Goal: Book appointment/travel/reservation

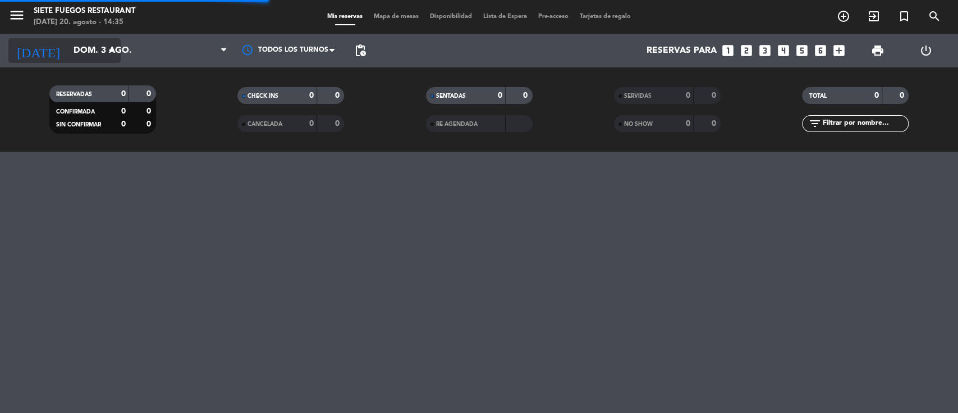
click at [86, 57] on input "dom. 3 ago." at bounding box center [127, 51] width 118 height 22
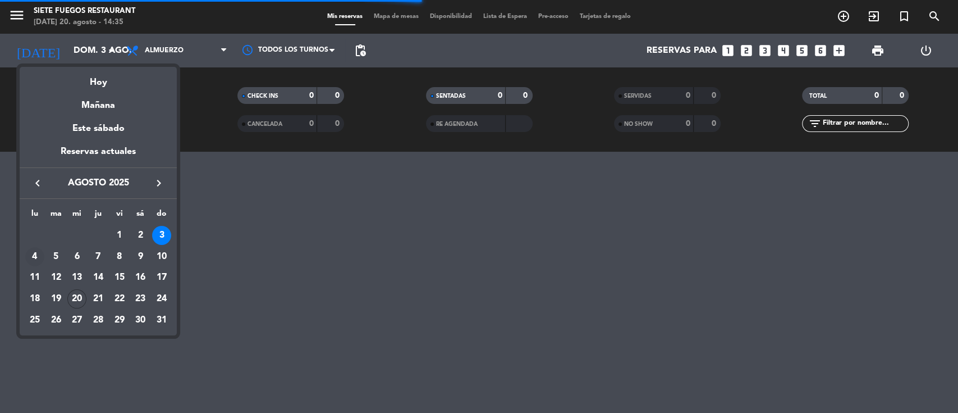
click at [28, 257] on div "4" at bounding box center [34, 256] width 19 height 19
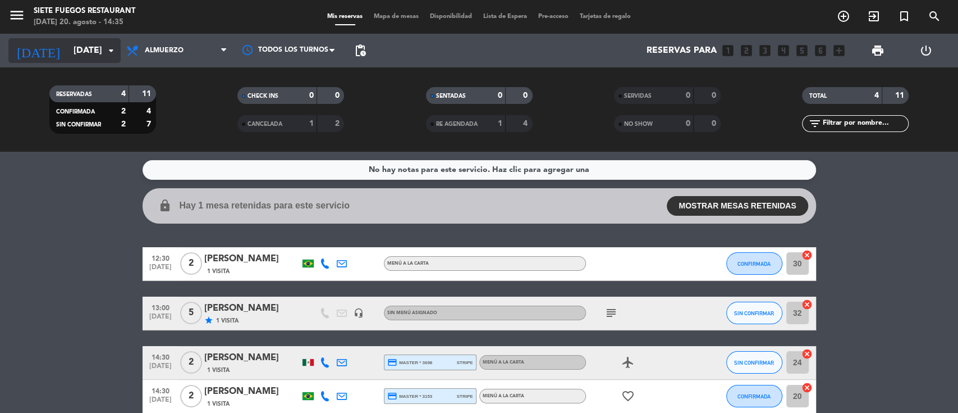
click at [97, 51] on input "[DATE]" at bounding box center [127, 51] width 118 height 22
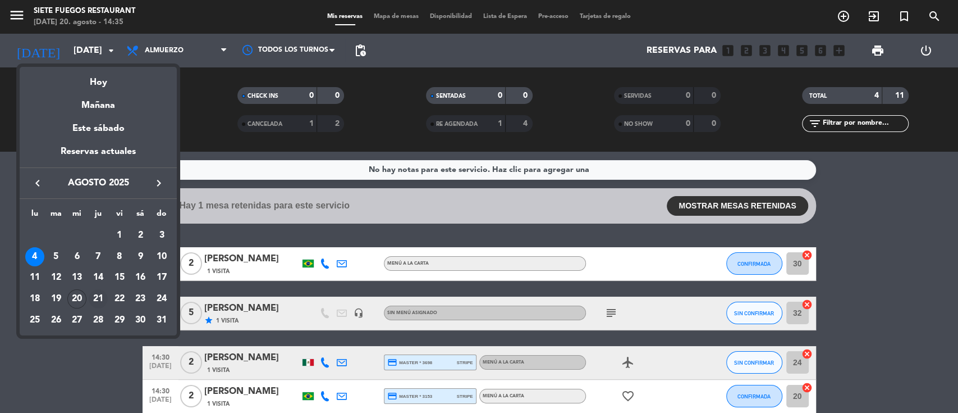
click at [94, 298] on div "21" at bounding box center [98, 298] width 19 height 19
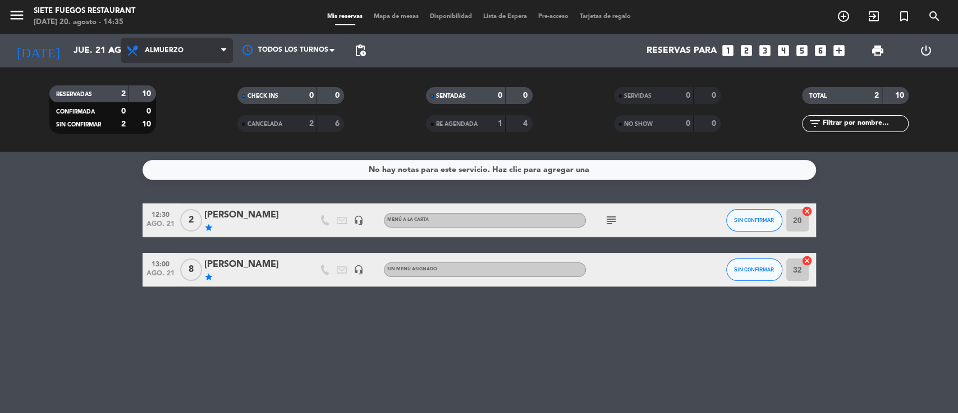
click at [208, 57] on span "Almuerzo" at bounding box center [177, 50] width 112 height 25
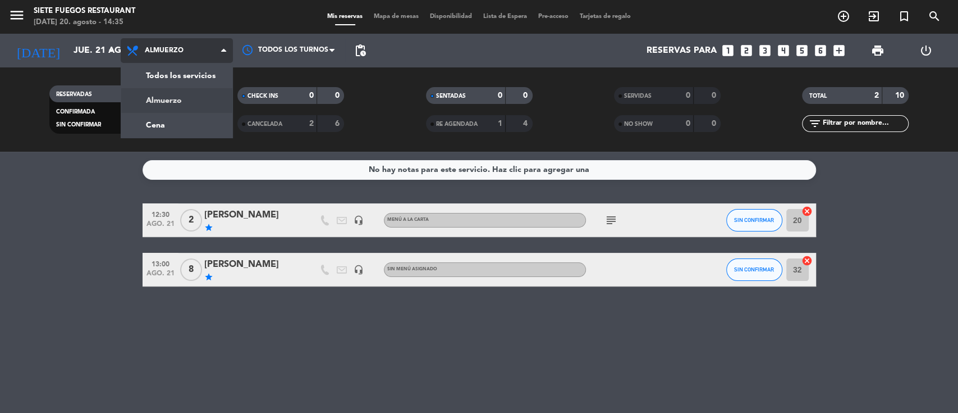
click at [192, 119] on div "menu Siete Fuegos Restaurant [DATE] 20. agosto - 14:35 Mis reservas Mapa de mes…" at bounding box center [479, 76] width 958 height 152
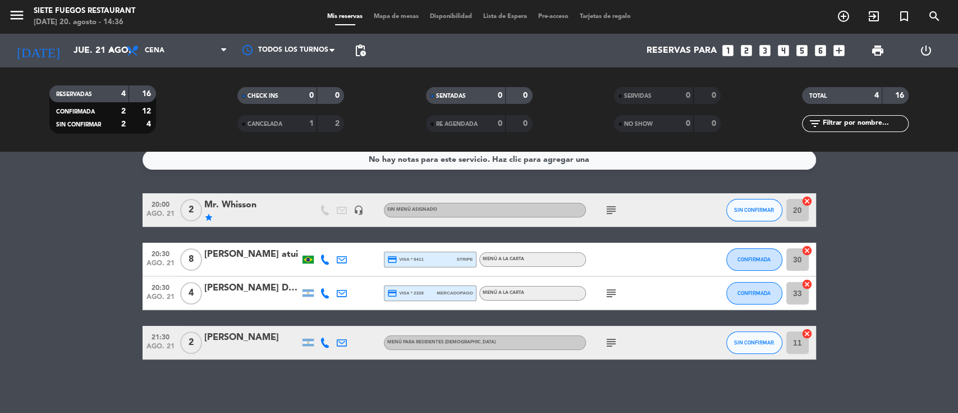
scroll to position [13, 0]
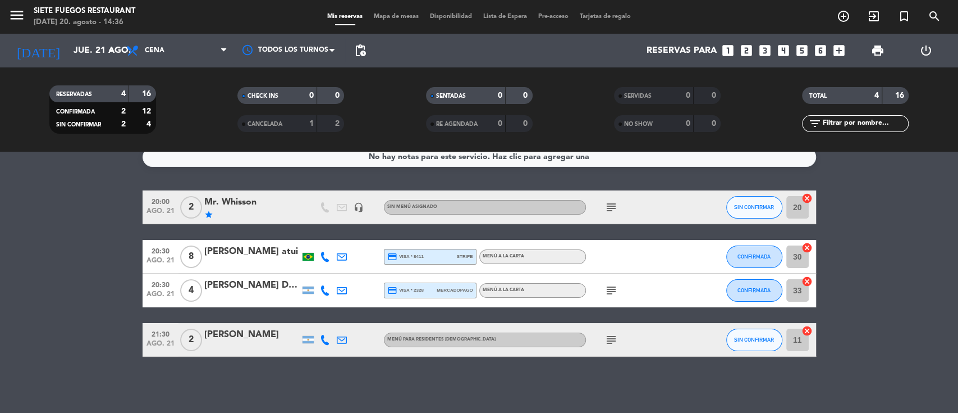
click at [55, 332] on bookings-row "20:00 [DATE] 2 Mr. Whisson star headset_mic Sin menú asignado subject SIN CONFI…" at bounding box center [479, 273] width 958 height 166
click at [83, 47] on input "jue. 21 ago." at bounding box center [127, 51] width 118 height 22
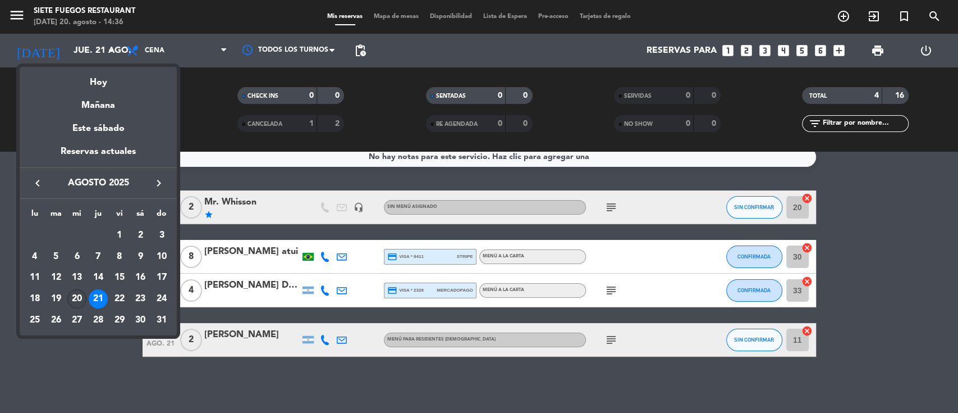
click at [84, 303] on div "20" at bounding box center [76, 298] width 19 height 19
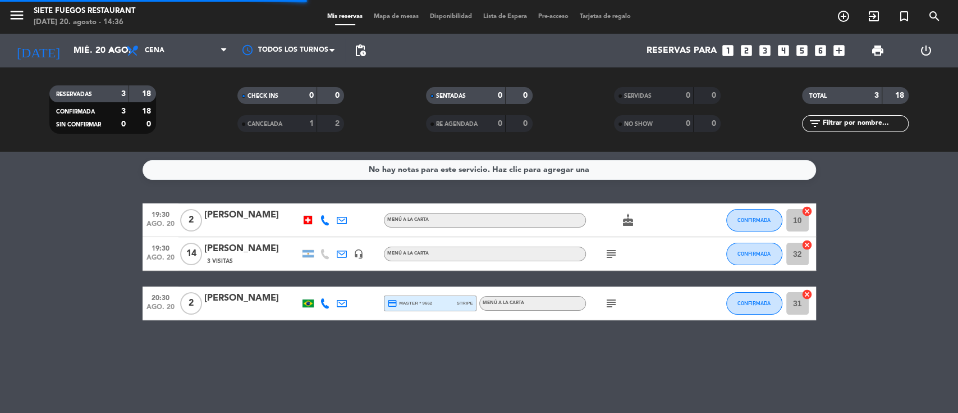
scroll to position [0, 0]
click at [112, 47] on icon "arrow_drop_down" at bounding box center [110, 50] width 13 height 13
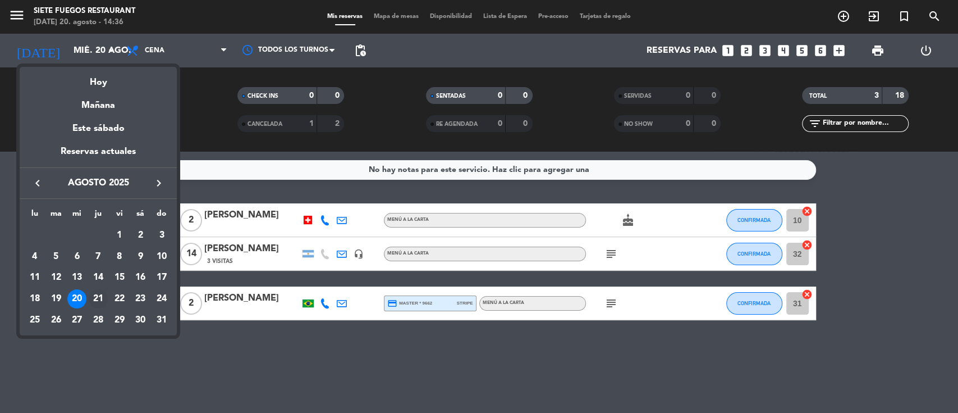
click at [98, 294] on div "21" at bounding box center [98, 298] width 19 height 19
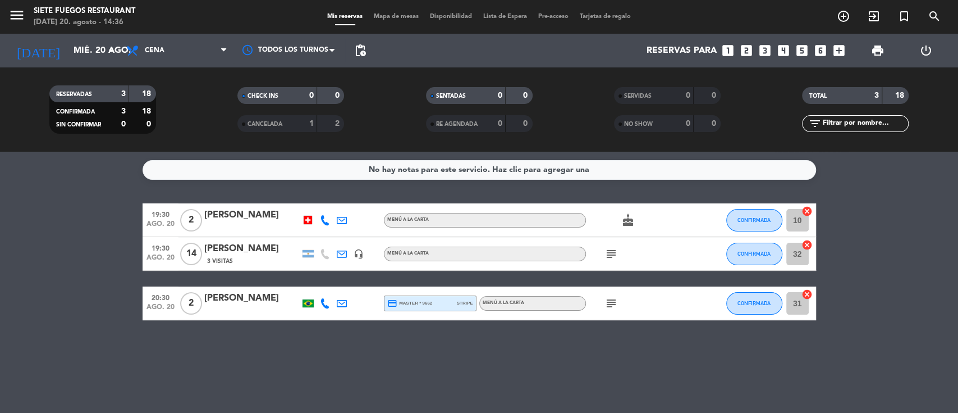
type input "jue. 21 ago."
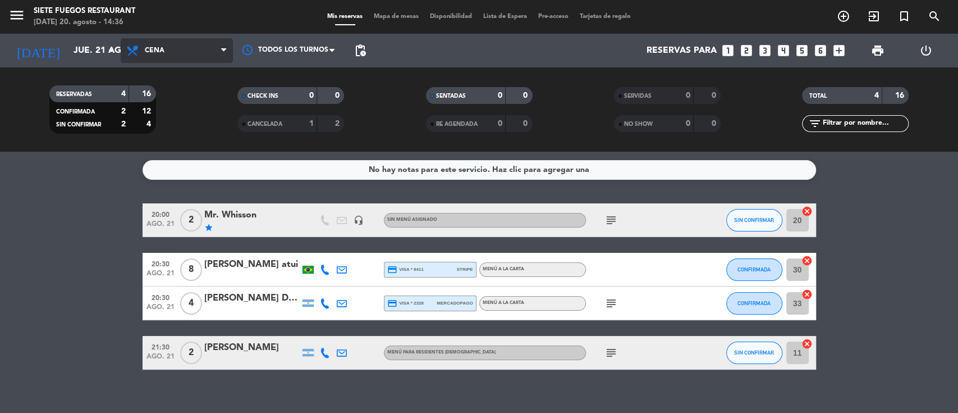
click at [163, 54] on span "Cena" at bounding box center [177, 50] width 112 height 25
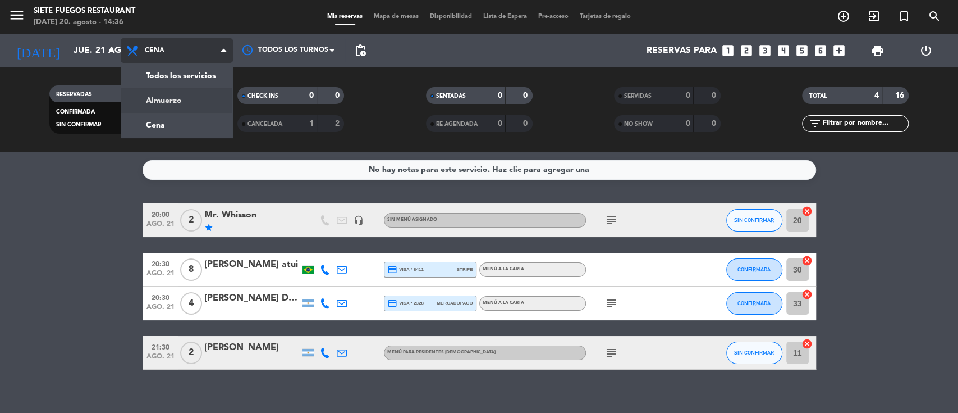
click at [179, 94] on div "menu Siete Fuegos Restaurant [DATE] 20. agosto - 14:36 Mis reservas Mapa de mes…" at bounding box center [479, 76] width 958 height 152
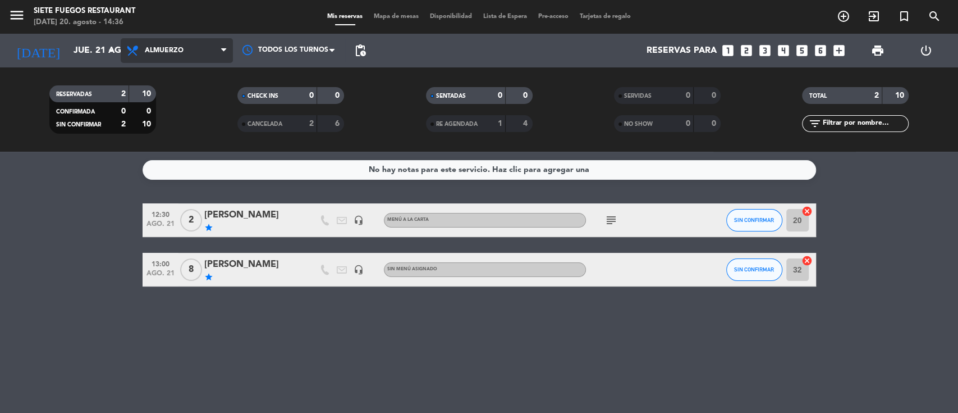
click at [181, 56] on span "Almuerzo" at bounding box center [177, 50] width 112 height 25
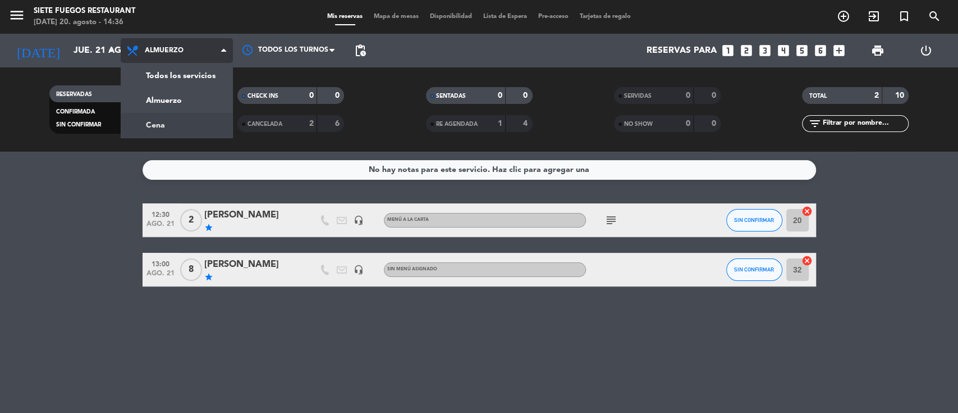
click at [161, 122] on div "menu Siete Fuegos Restaurant [DATE] 20. agosto - 14:36 Mis reservas Mapa de mes…" at bounding box center [479, 76] width 958 height 152
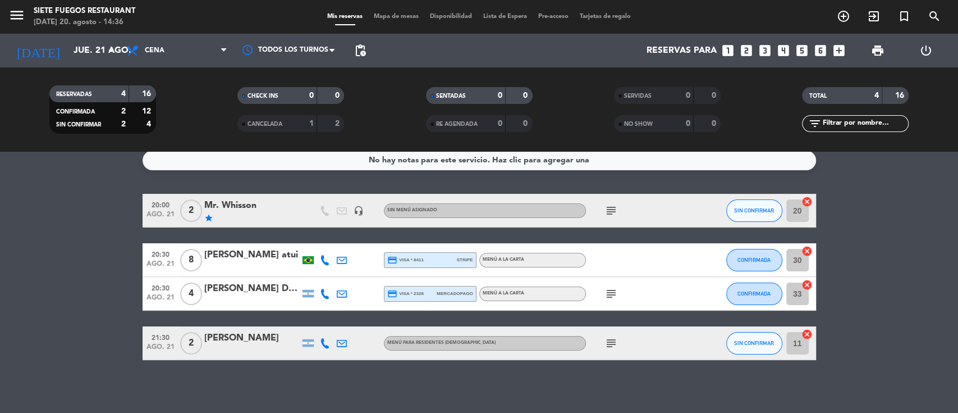
scroll to position [13, 0]
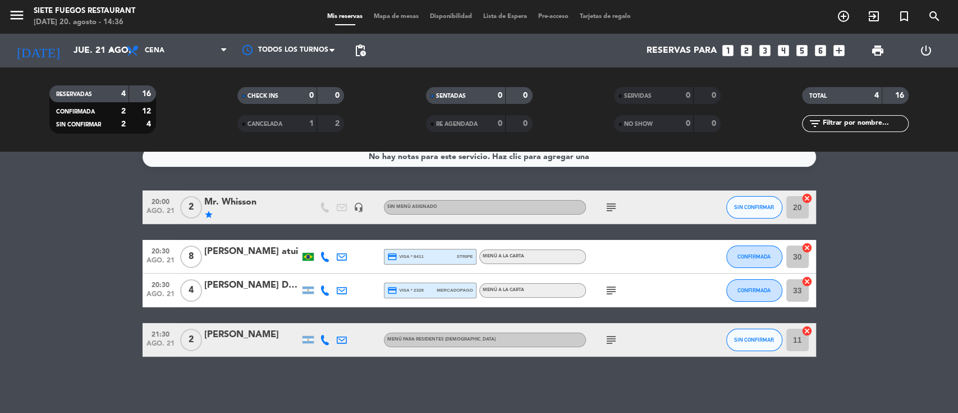
click at [244, 254] on div "[PERSON_NAME] atui" at bounding box center [251, 251] width 95 height 15
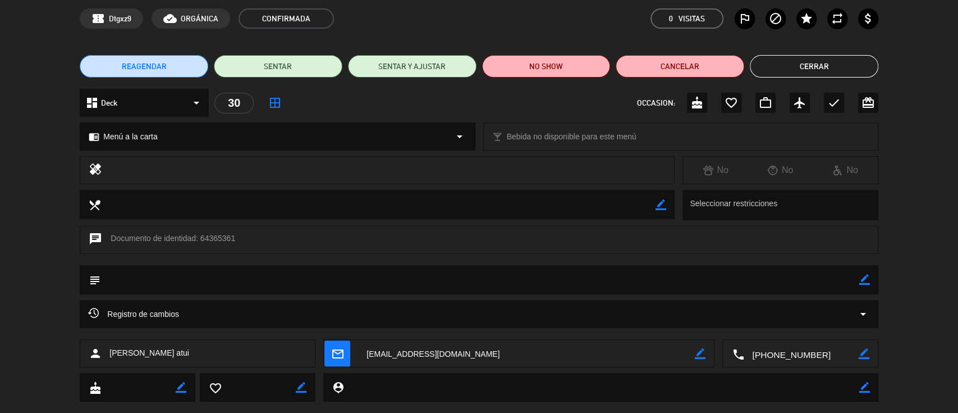
scroll to position [68, 0]
